Goal: Information Seeking & Learning: Find specific fact

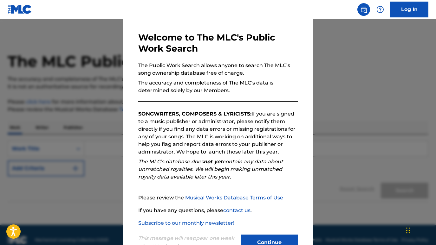
scroll to position [45, 0]
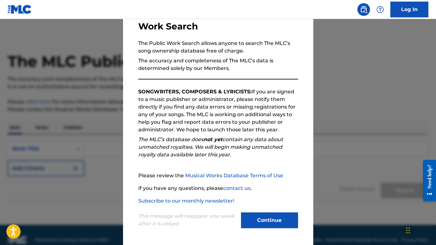
click at [270, 217] on button "Continue" at bounding box center [269, 221] width 57 height 16
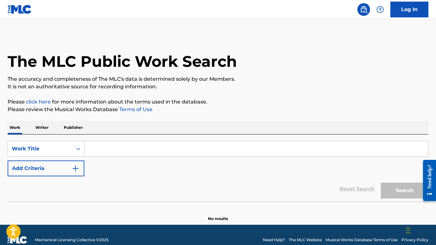
click at [184, 150] on input "Search Form" at bounding box center [256, 148] width 344 height 15
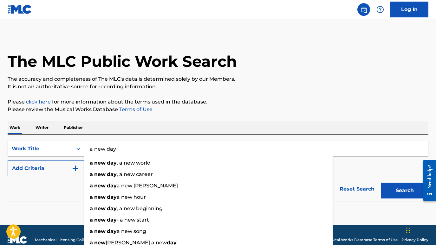
type input "a new day"
click at [55, 187] on div "Reset Search Search" at bounding box center [218, 189] width 421 height 25
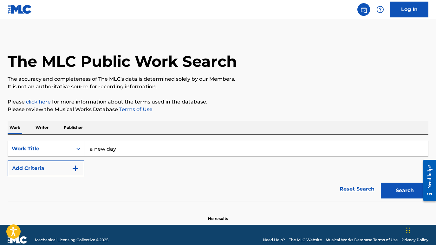
click at [62, 172] on button "Add Criteria" at bounding box center [46, 169] width 77 height 16
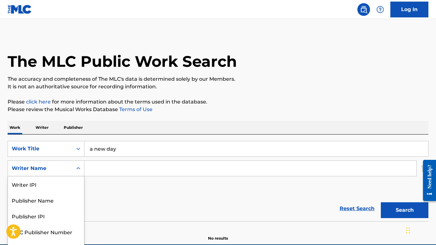
scroll to position [11, 0]
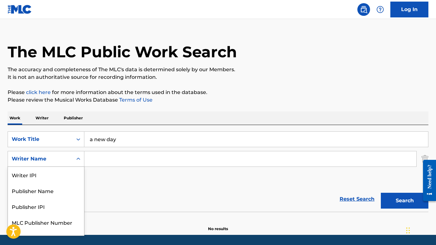
click at [72, 167] on div "Writer Name selected, 5 of 5. 5 results available. Use Up and Down to choose op…" at bounding box center [46, 159] width 77 height 16
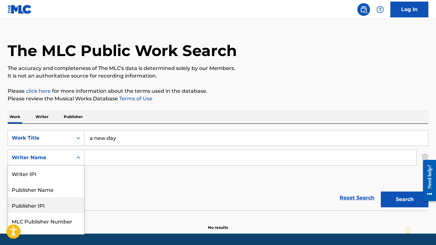
scroll to position [10, 0]
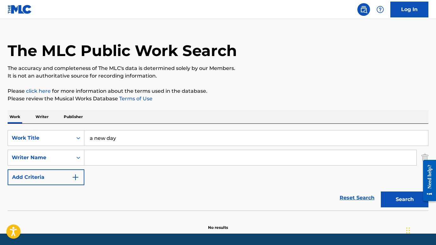
click at [106, 159] on input "Search Form" at bounding box center [250, 157] width 332 height 15
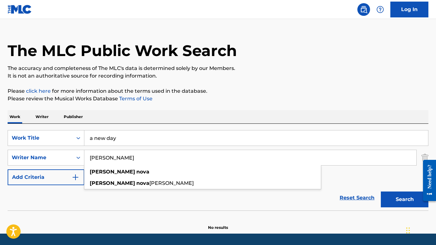
click at [73, 198] on div "Reset Search Search" at bounding box center [218, 197] width 421 height 25
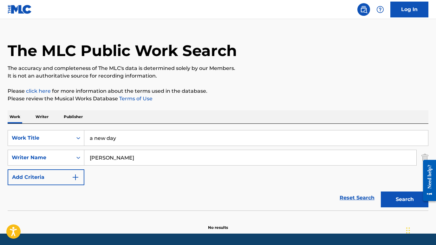
scroll to position [30, 0]
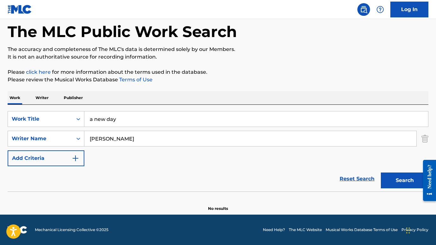
click at [399, 182] on button "Search" at bounding box center [405, 181] width 48 height 16
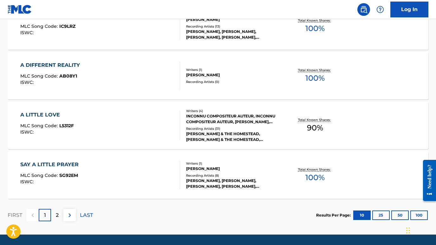
scroll to position [486, 0]
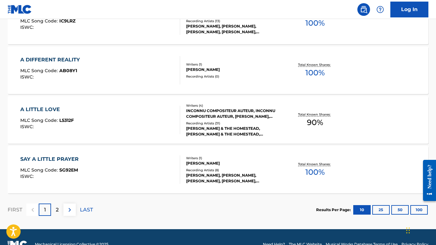
click at [70, 212] on img at bounding box center [70, 210] width 8 height 8
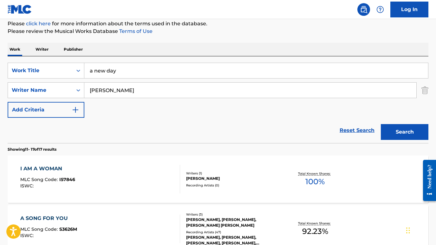
scroll to position [64, 0]
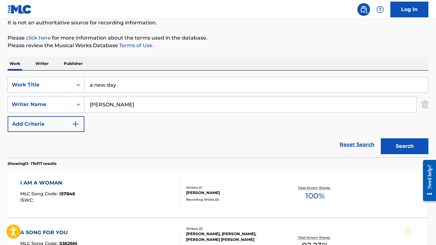
click at [121, 105] on input "[PERSON_NAME]" at bounding box center [250, 104] width 332 height 15
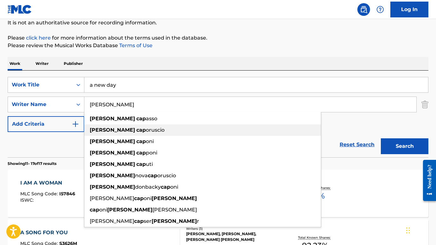
click at [135, 129] on div "[PERSON_NAME] oruscio" at bounding box center [202, 130] width 236 height 11
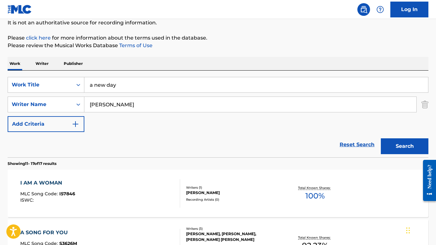
click at [411, 149] on button "Search" at bounding box center [405, 147] width 48 height 16
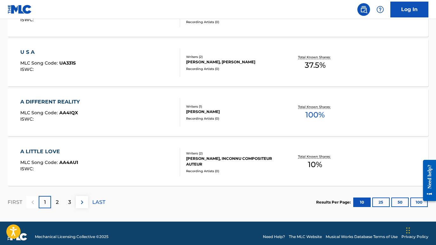
scroll to position [550, 0]
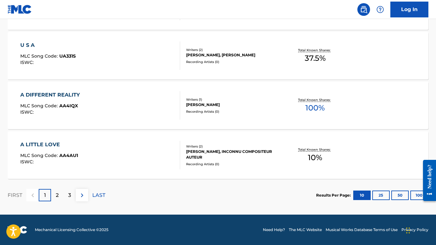
click at [59, 195] on div "2" at bounding box center [57, 195] width 12 height 12
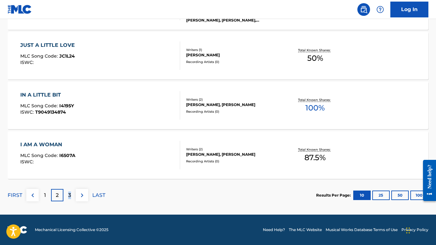
click at [69, 194] on p "3" at bounding box center [69, 196] width 3 height 8
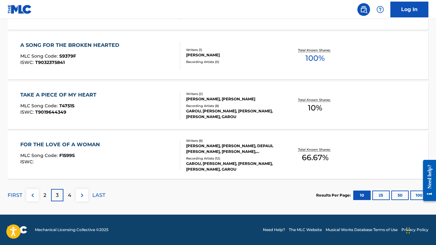
click at [68, 197] on p "4" at bounding box center [69, 196] width 3 height 8
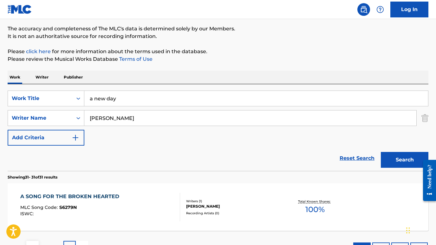
scroll to position [102, 0]
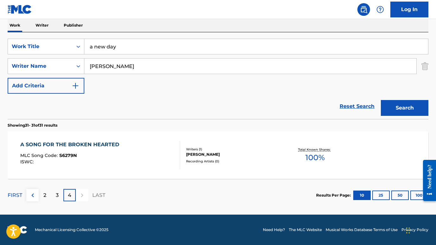
click at [80, 196] on div at bounding box center [82, 195] width 12 height 12
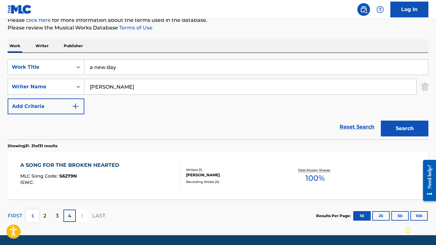
scroll to position [76, 0]
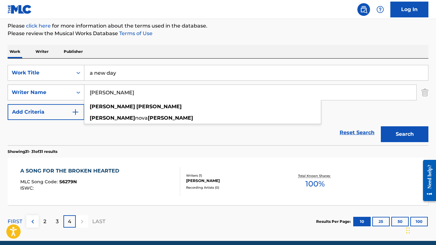
drag, startPoint x: 139, startPoint y: 96, endPoint x: 82, endPoint y: 88, distance: 57.6
click at [82, 88] on div "SearchWithCriteria3bea111c-b2c2-4025-96c2-4d837a5d121f Writer Name [PERSON_NAME…" at bounding box center [218, 93] width 421 height 16
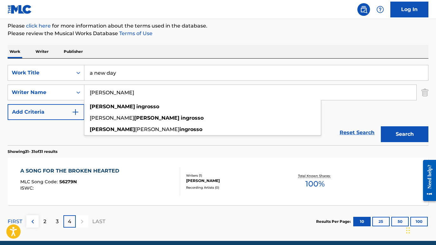
type input "[PERSON_NAME]"
click at [54, 130] on div "Reset Search Search" at bounding box center [218, 132] width 421 height 25
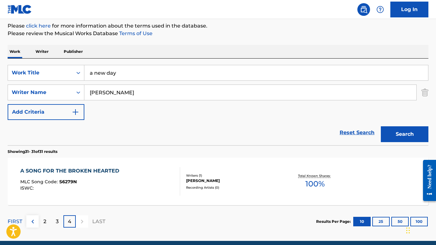
click at [410, 138] on button "Search" at bounding box center [405, 134] width 48 height 16
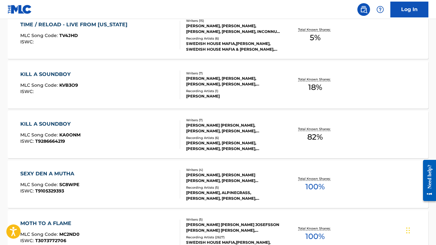
scroll to position [383, 0]
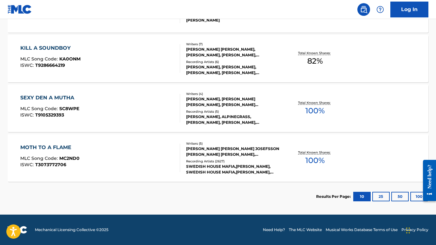
click at [417, 196] on button "100" at bounding box center [418, 197] width 17 height 10
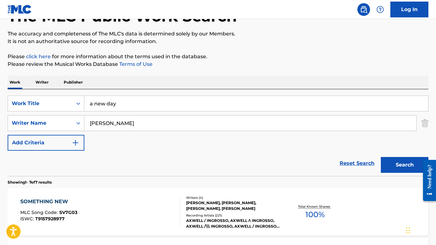
scroll to position [36, 0]
